Goal: Task Accomplishment & Management: Complete application form

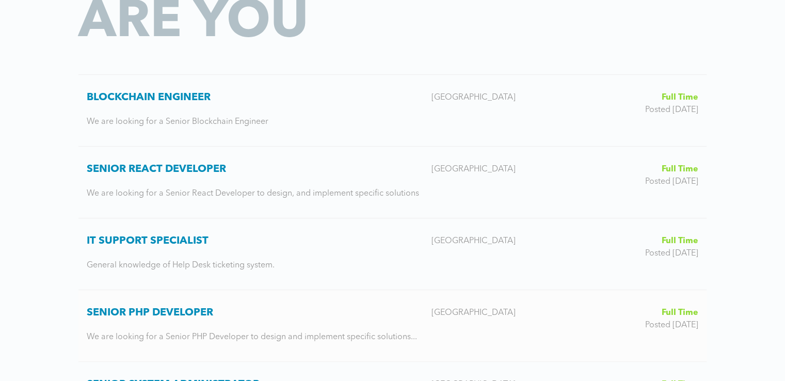
scroll to position [224, 0]
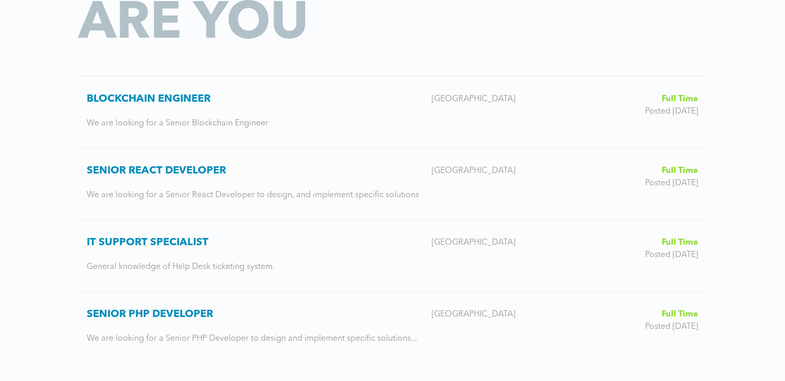
click at [195, 169] on h3 "Senior React Developer" at bounding box center [255, 171] width 337 height 12
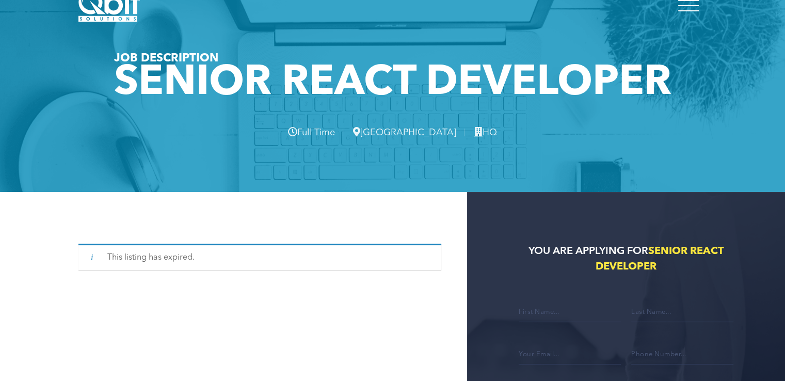
scroll to position [52, 0]
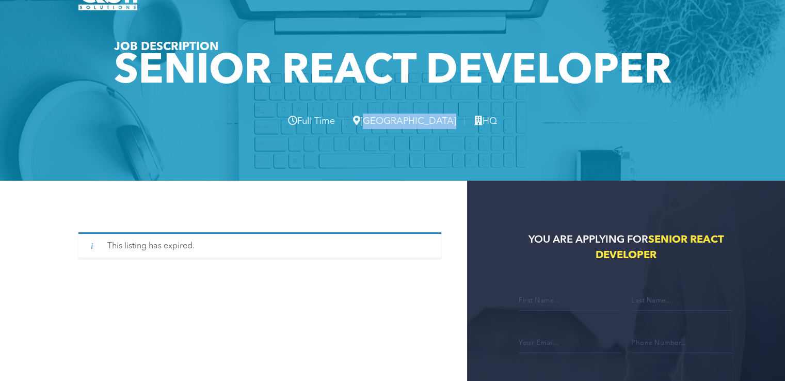
drag, startPoint x: 395, startPoint y: 121, endPoint x: 432, endPoint y: 121, distance: 36.7
click at [432, 123] on h2 "Full Time [GEOGRAPHIC_DATA] HQ" at bounding box center [392, 121] width 465 height 15
copy h2 "[GEOGRAPHIC_DATA]"
